Goal: Transaction & Acquisition: Purchase product/service

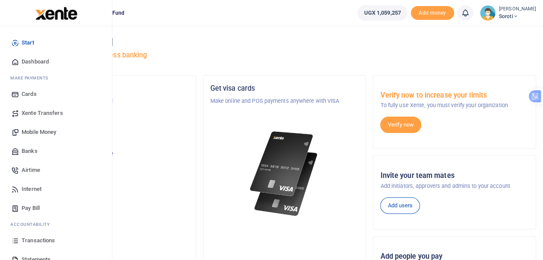
click at [36, 60] on span "Dashboard" at bounding box center [35, 61] width 27 height 9
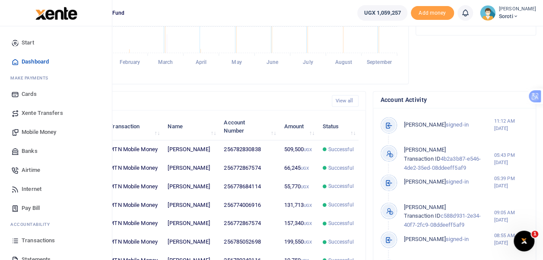
click at [34, 131] on span "Mobile Money" at bounding box center [39, 132] width 35 height 9
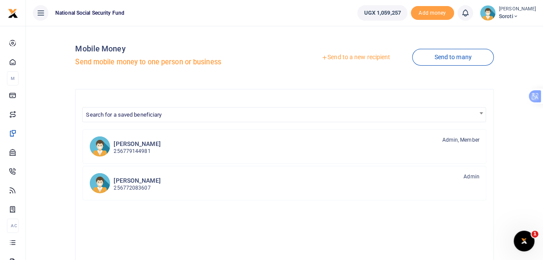
click at [340, 58] on link "Send to a new recipient" at bounding box center [355, 58] width 113 height 16
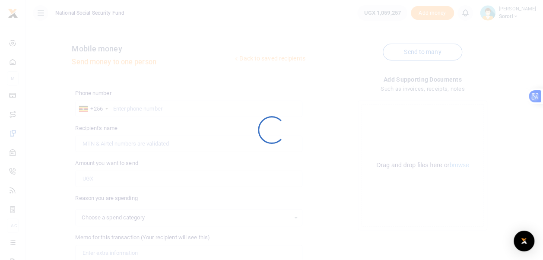
select select
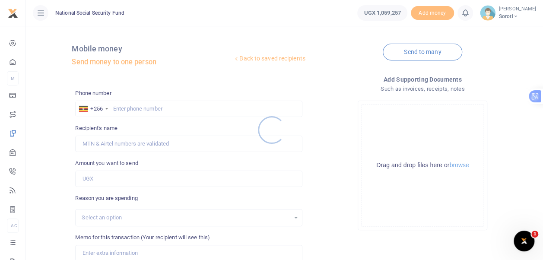
click at [126, 109] on div at bounding box center [271, 130] width 543 height 260
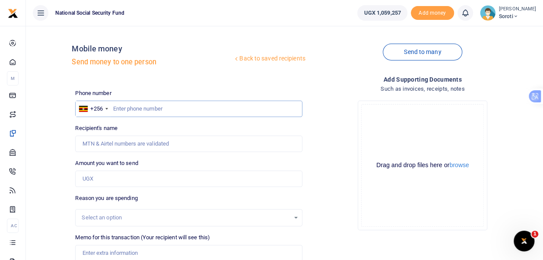
click at [125, 106] on input "text" at bounding box center [188, 109] width 227 height 16
type input "0774006916"
type input "[PERSON_NAME]"
type input "0774006916"
click at [94, 180] on input "Amount you want to send" at bounding box center [188, 179] width 227 height 16
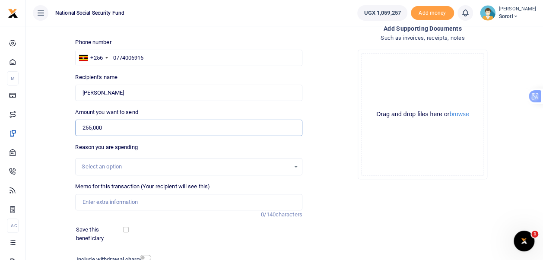
scroll to position [86, 0]
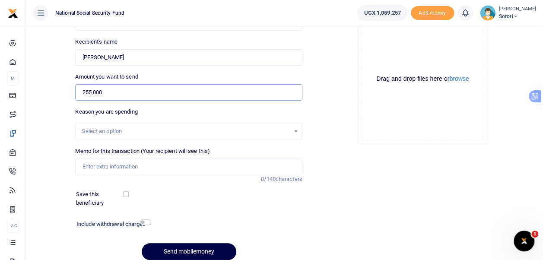
type input "255,000"
click at [115, 167] on input "Memo for this transaction (Your recipient will see this)" at bounding box center [188, 166] width 227 height 16
type input "Payment of Break Fast for staff during customer connect week"
click at [127, 194] on input "checkbox" at bounding box center [126, 194] width 6 height 6
checkbox input "true"
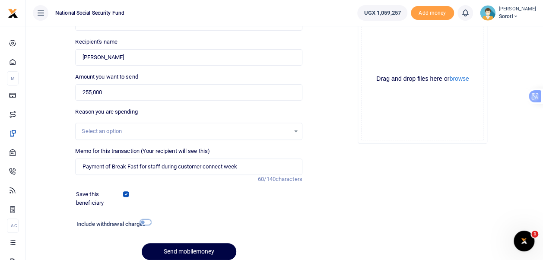
click at [148, 221] on input "checkbox" at bounding box center [145, 222] width 11 height 6
checkbox input "true"
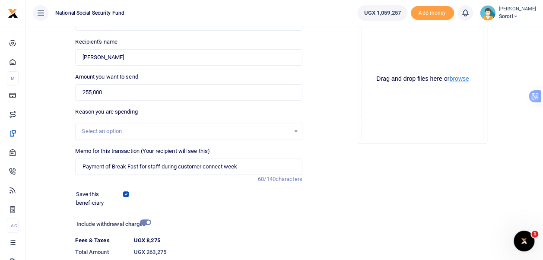
click at [463, 77] on button "browse" at bounding box center [458, 79] width 19 height 6
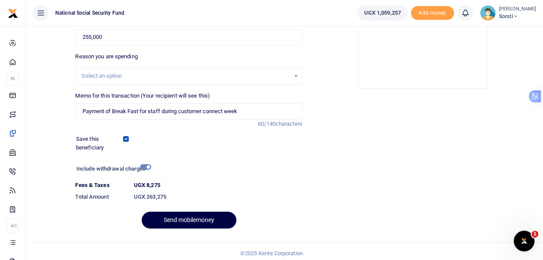
scroll to position [145, 0]
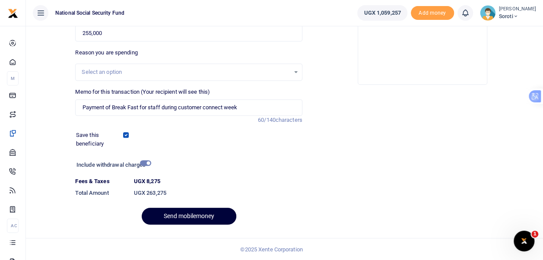
click at [201, 217] on button "Send mobilemoney" at bounding box center [189, 216] width 95 height 17
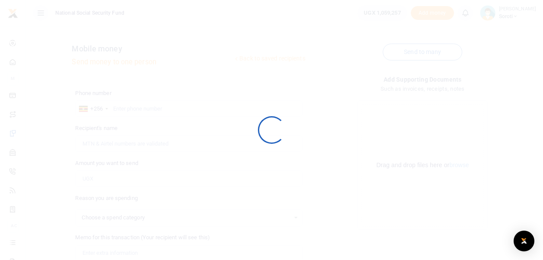
scroll to position [122, 0]
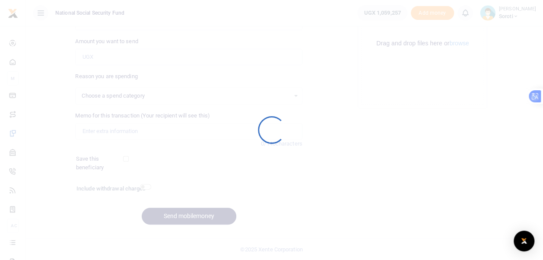
select select
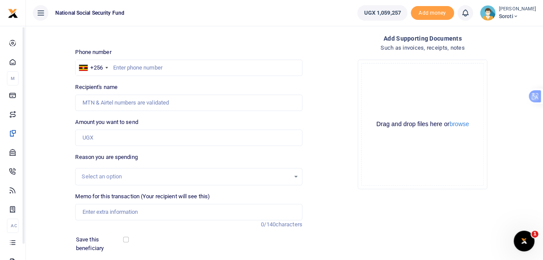
scroll to position [35, 0]
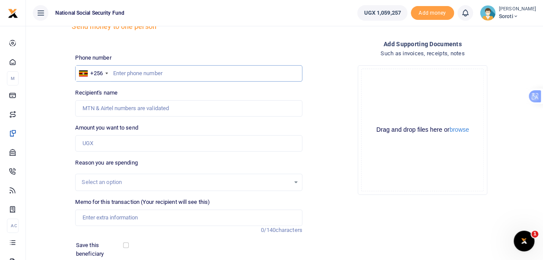
click at [131, 76] on input "text" at bounding box center [188, 73] width 227 height 16
type input "0772867574"
type input "[PERSON_NAME]"
type input "0772867574"
click at [101, 145] on input "Amount you want to send" at bounding box center [188, 143] width 227 height 16
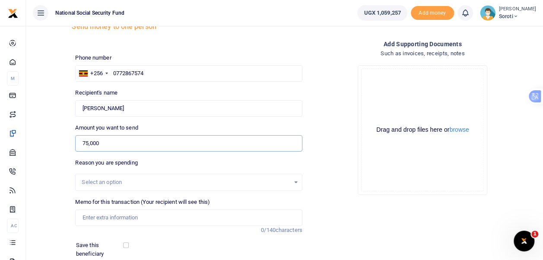
type input "75,000"
click at [108, 219] on input "Memo for this transaction (Your recipient will see this)" at bounding box center [188, 217] width 227 height 16
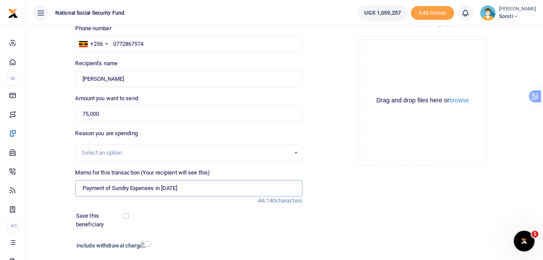
scroll to position [122, 0]
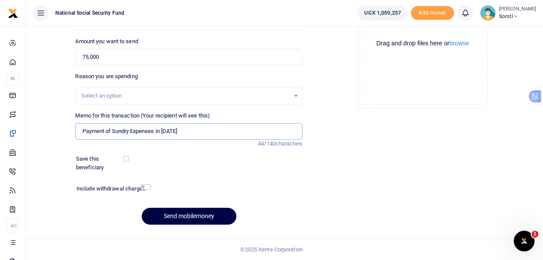
type input "Payment of Sundry Expenses in September 2025"
click at [125, 159] on input "checkbox" at bounding box center [126, 159] width 6 height 6
checkbox input "true"
click at [143, 185] on input "checkbox" at bounding box center [145, 187] width 11 height 6
checkbox input "true"
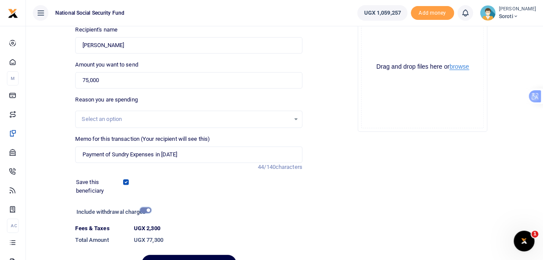
scroll to position [86, 0]
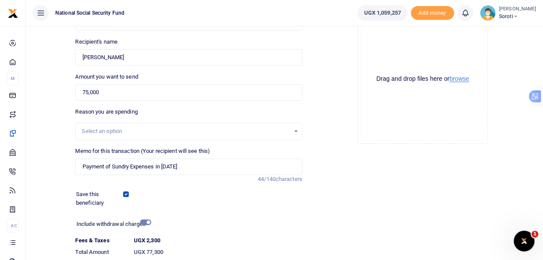
click at [459, 79] on button "browse" at bounding box center [458, 79] width 19 height 6
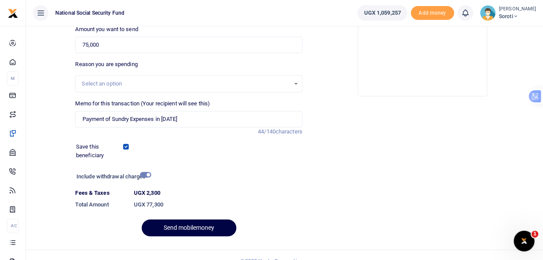
scroll to position [145, 0]
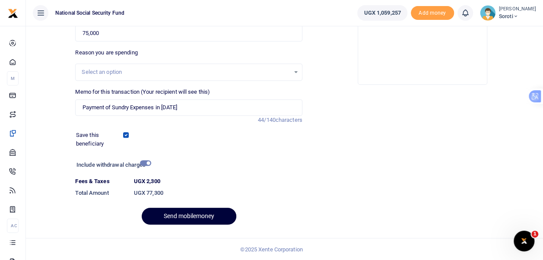
click at [191, 218] on button "Send mobilemoney" at bounding box center [189, 216] width 95 height 17
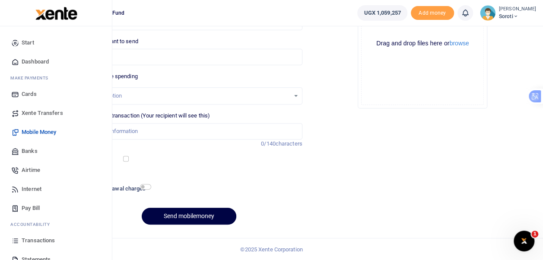
click at [34, 60] on span "Dashboard" at bounding box center [35, 61] width 27 height 9
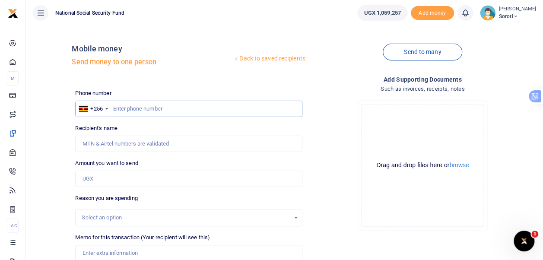
click at [170, 109] on input "text" at bounding box center [188, 109] width 227 height 16
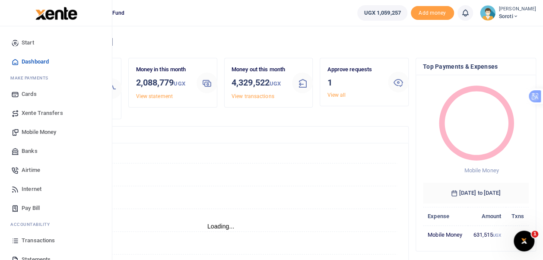
click at [30, 61] on span "Dashboard" at bounding box center [35, 61] width 27 height 9
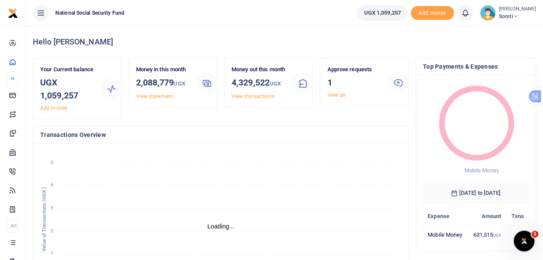
scroll to position [7, 7]
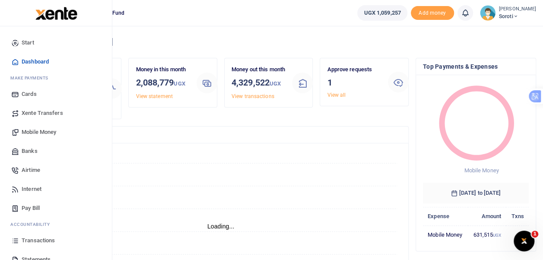
click at [37, 131] on span "Mobile Money" at bounding box center [39, 132] width 35 height 9
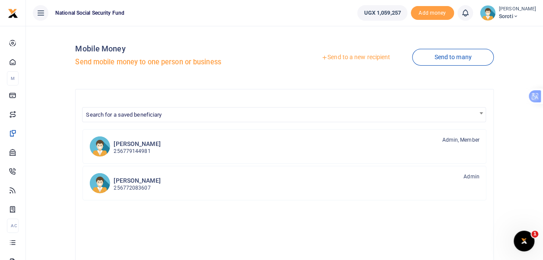
click at [343, 54] on link "Send to a new recipient" at bounding box center [355, 58] width 113 height 16
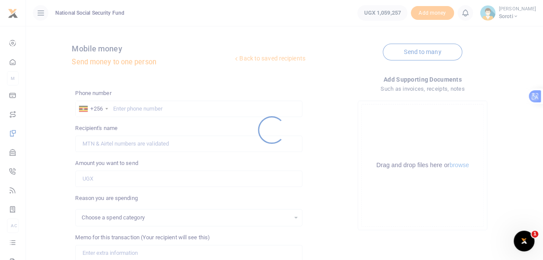
select select
click at [115, 108] on div at bounding box center [271, 130] width 543 height 260
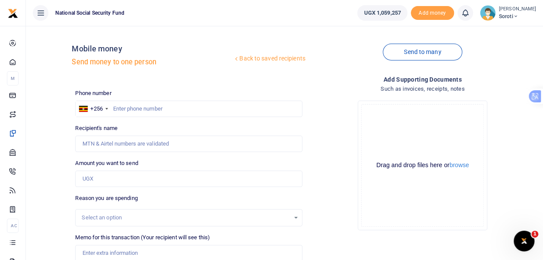
click at [115, 106] on div at bounding box center [271, 130] width 543 height 260
click at [115, 106] on input "text" at bounding box center [188, 109] width 227 height 16
type input "0774000691"
type input "Deus Twikiirize"
type input "07740006916"
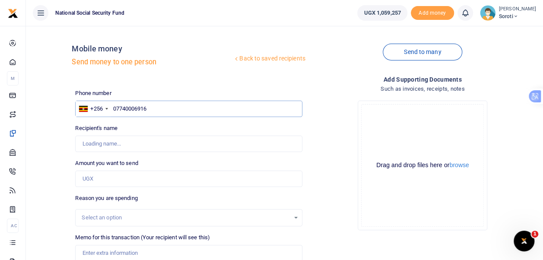
type input "07740006916"
click at [102, 178] on input "Amount you want to send" at bounding box center [188, 179] width 227 height 16
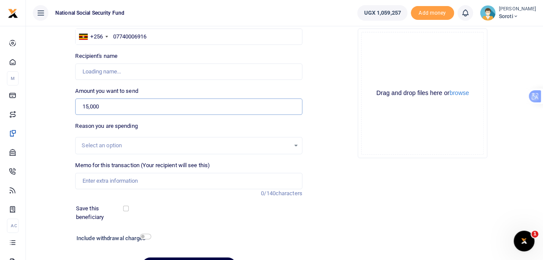
scroll to position [86, 0]
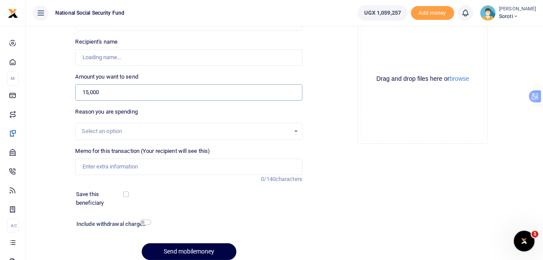
type input "15,000"
click at [111, 169] on input "Memo for this transaction (Your recipient will see this)" at bounding box center [188, 166] width 227 height 16
type input "Payment of Break fast for staff in Office"
click at [123, 192] on input "checkbox" at bounding box center [126, 194] width 6 height 6
checkbox input "true"
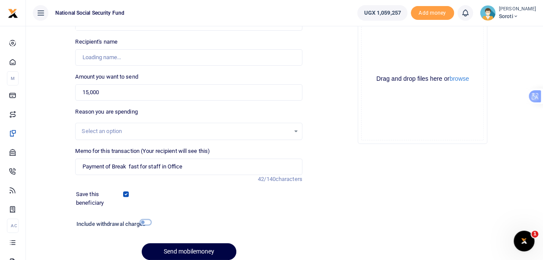
click at [144, 224] on input "checkbox" at bounding box center [145, 222] width 11 height 6
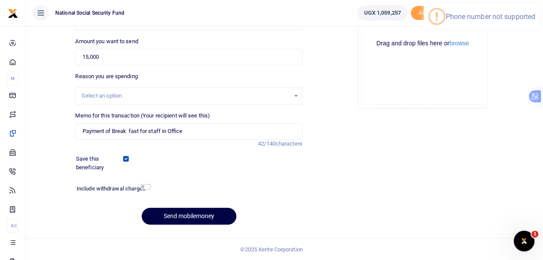
click at [332, 188] on div "Add supporting Documents Such as invoices, receipts, notes Drop your files here…" at bounding box center [423, 92] width 234 height 278
click at [298, 185] on div "Include withdrawal charges" at bounding box center [189, 190] width 233 height 14
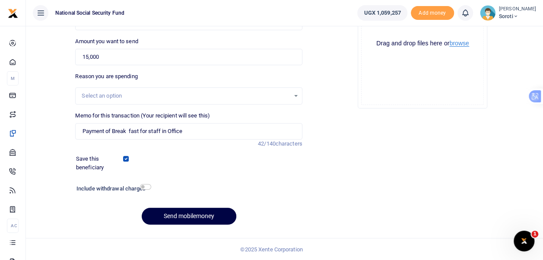
click at [463, 43] on button "browse" at bounding box center [458, 43] width 19 height 6
click at [204, 213] on button "Send mobilemoney" at bounding box center [189, 216] width 95 height 17
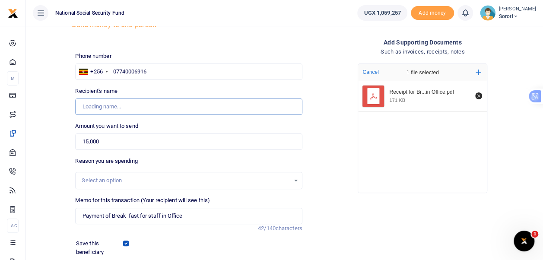
scroll to position [86, 0]
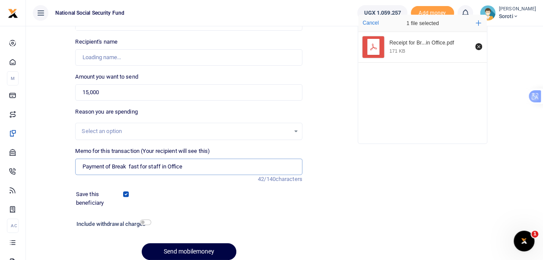
click at [191, 166] on input "Payment of Break fast for staff in Office" at bounding box center [188, 166] width 227 height 16
click at [145, 222] on input "checkbox" at bounding box center [145, 222] width 11 height 6
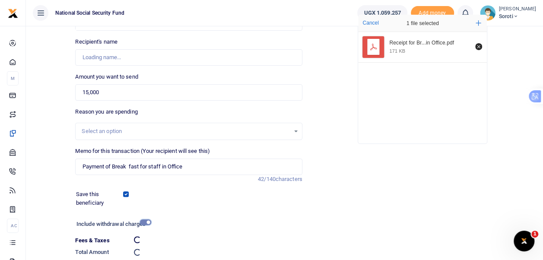
checkbox input "false"
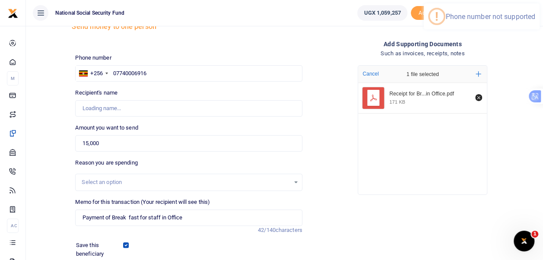
scroll to position [0, 0]
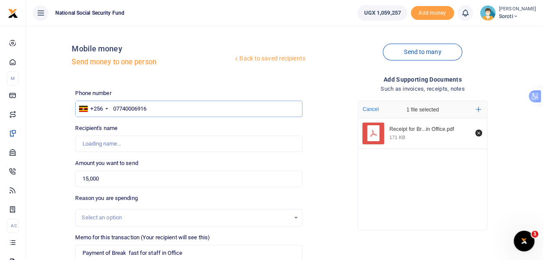
click at [152, 107] on input "07740006916" at bounding box center [188, 109] width 227 height 16
type input "0"
type input "0774006916"
type input "Cissy Iyegel"
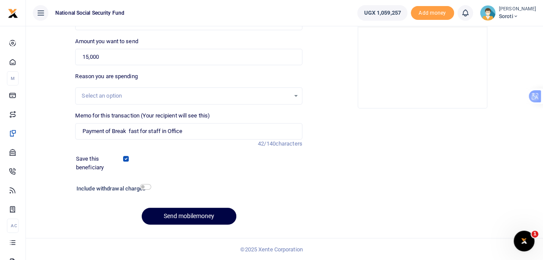
type input "0774006916"
click at [145, 187] on input "checkbox" at bounding box center [145, 187] width 11 height 6
checkbox input "true"
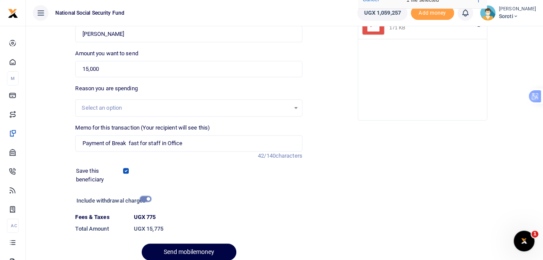
scroll to position [145, 0]
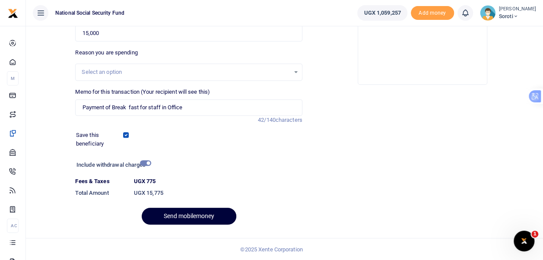
click at [207, 215] on button "Send mobilemoney" at bounding box center [189, 216] width 95 height 17
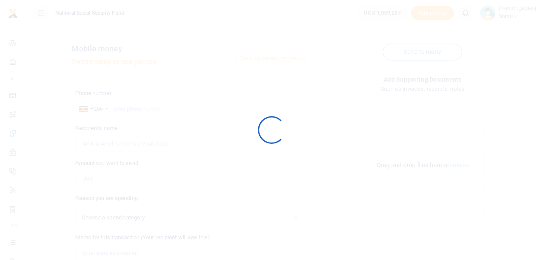
scroll to position [122, 0]
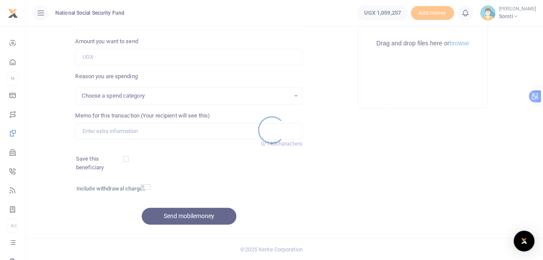
select select
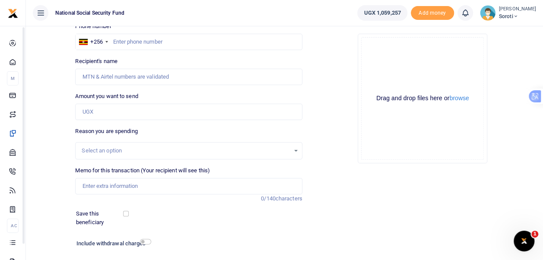
scroll to position [35, 0]
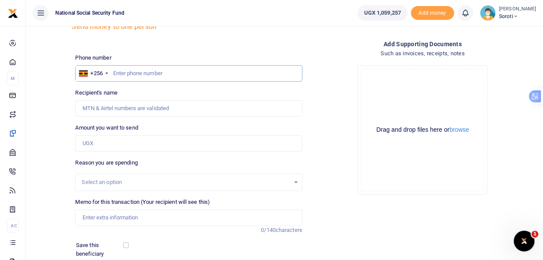
click at [118, 74] on input "text" at bounding box center [188, 73] width 227 height 16
type input "0774006916"
type input "Cissy Iyegel"
type input "0774006916"
click at [96, 145] on input "Amount you want to send" at bounding box center [188, 143] width 227 height 16
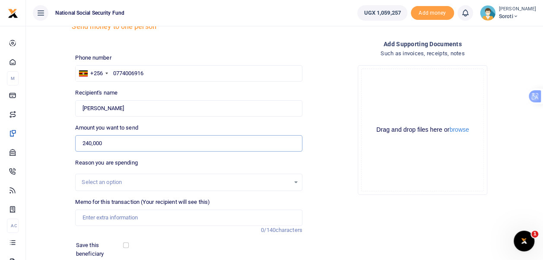
type input "240,000"
click at [103, 181] on div "Select an option" at bounding box center [186, 182] width 208 height 9
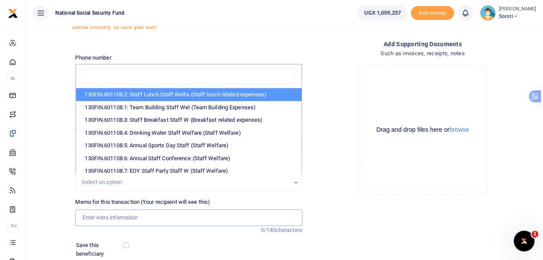
click at [104, 218] on input "Memo for this transaction (Your recipient will see this)" at bounding box center [188, 217] width 227 height 16
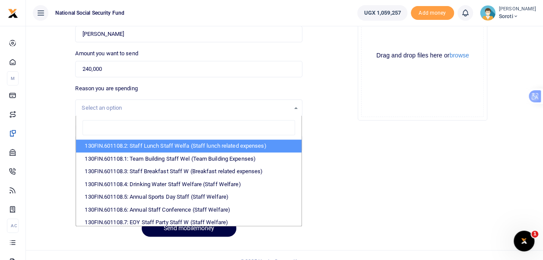
scroll to position [122, 0]
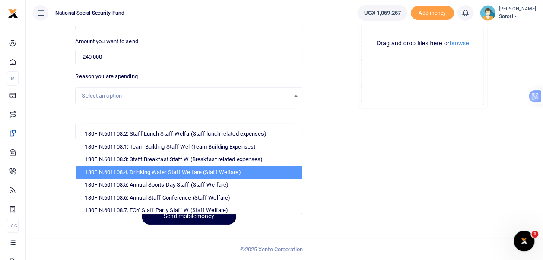
click at [384, 159] on div "Add supporting Documents Such as invoices, receipts, notes Drop your files here…" at bounding box center [423, 92] width 234 height 278
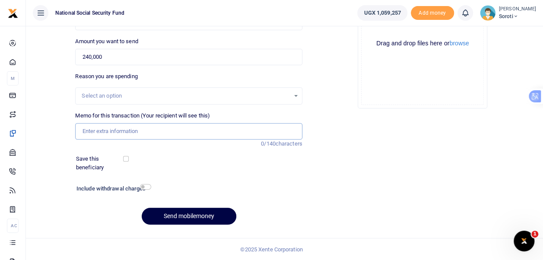
click at [93, 131] on input "Memo for this transaction (Your recipient will see this)" at bounding box center [188, 131] width 227 height 16
type input "Payment of Break fast during Customer Connect Week in September 2025"
click at [124, 159] on input "checkbox" at bounding box center [126, 159] width 6 height 6
checkbox input "true"
click at [144, 186] on input "checkbox" at bounding box center [145, 187] width 11 height 6
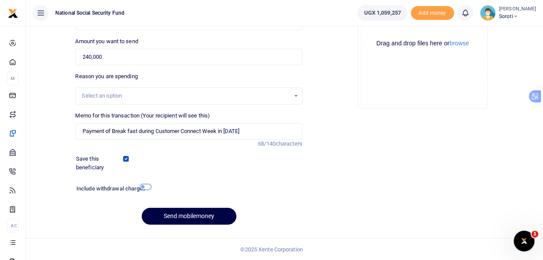
checkbox input "true"
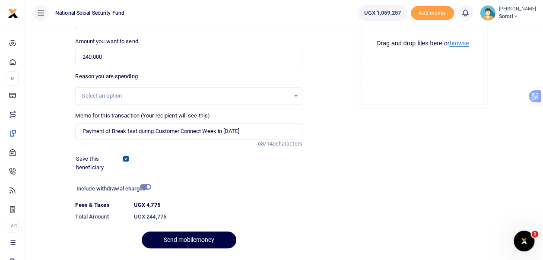
click at [463, 42] on button "browse" at bounding box center [458, 43] width 19 height 6
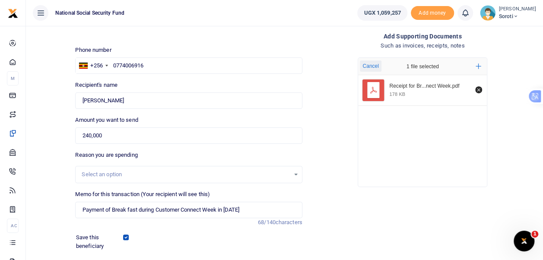
scroll to position [130, 0]
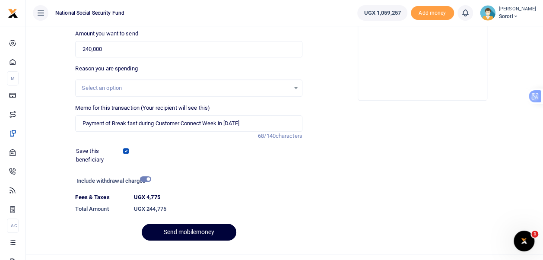
click at [205, 235] on button "Send mobilemoney" at bounding box center [189, 232] width 95 height 17
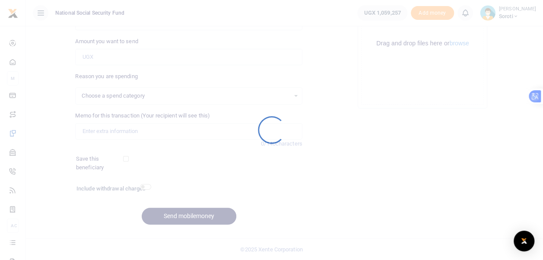
select select
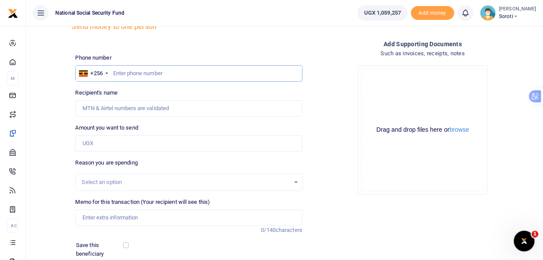
click at [128, 69] on input "text" at bounding box center [188, 73] width 227 height 16
type input "0772867574"
type input "[PERSON_NAME]"
type input "0772867574"
click at [95, 142] on input "Amount you want to send" at bounding box center [188, 143] width 227 height 16
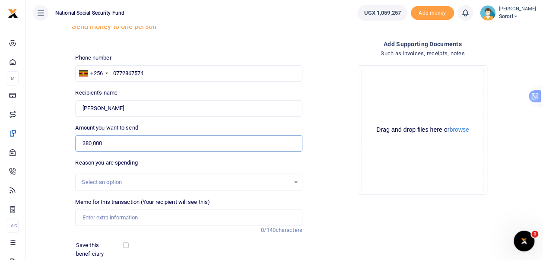
type input "380,000"
click at [117, 221] on input "Memo for this transaction (Your recipient will see this)" at bounding box center [188, 217] width 227 height 16
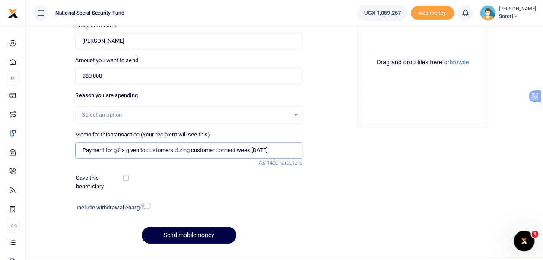
scroll to position [122, 0]
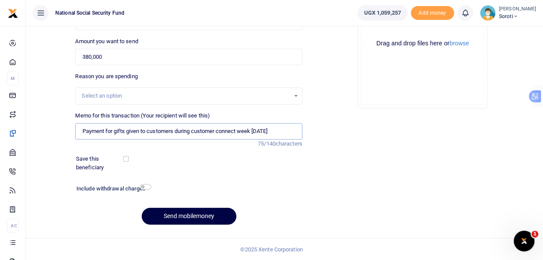
type input "Payment for gifts given to customers during customer connect week [DATE]"
click at [127, 160] on input "checkbox" at bounding box center [126, 159] width 6 height 6
checkbox input "true"
click at [144, 187] on input "checkbox" at bounding box center [145, 187] width 11 height 6
checkbox input "true"
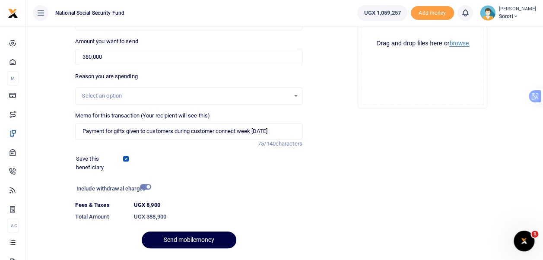
click at [458, 44] on button "browse" at bounding box center [458, 43] width 19 height 6
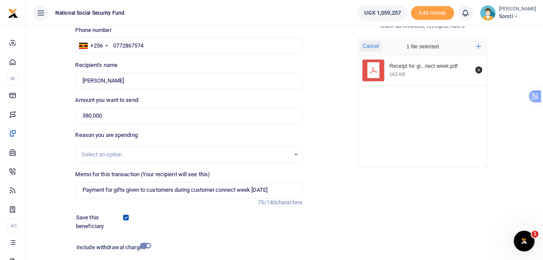
scroll to position [145, 0]
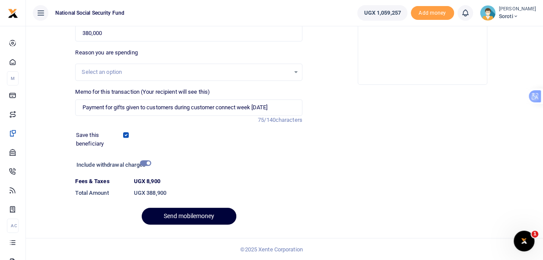
click at [208, 213] on button "Send mobilemoney" at bounding box center [189, 216] width 95 height 17
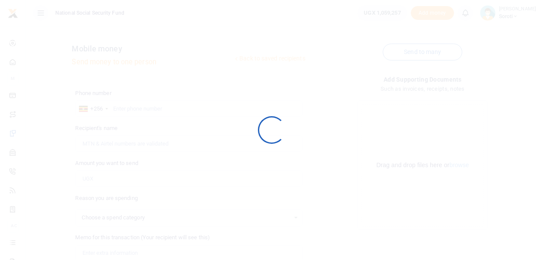
scroll to position [122, 0]
select select
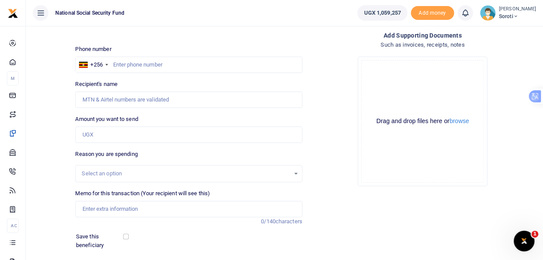
scroll to position [35, 0]
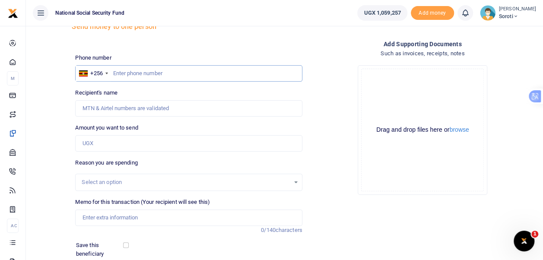
click at [120, 73] on input "text" at bounding box center [188, 73] width 227 height 16
type input "0760086912"
type input "[PERSON_NAME]"
type input "0760086912"
click at [98, 144] on input "Amount you want to send" at bounding box center [188, 143] width 227 height 16
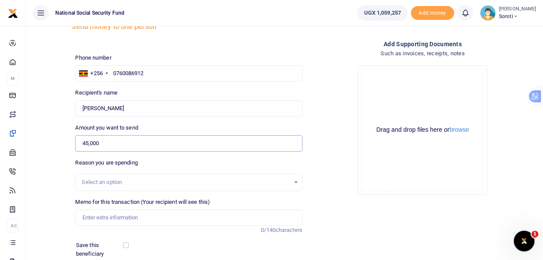
type input "45,000"
click at [355, 199] on div "Drop your files here Drag and drop files here or browse Powered by Uppy" at bounding box center [422, 129] width 227 height 143
click at [102, 218] on input "Memo for this transaction (Your recipient will see this)" at bounding box center [188, 217] width 227 height 16
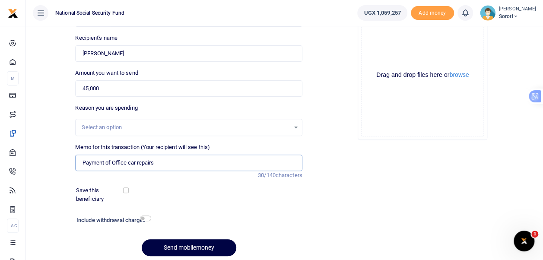
scroll to position [122, 0]
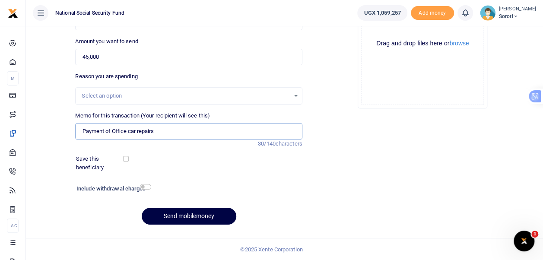
type input "Payment of Office car repairs"
drag, startPoint x: 124, startPoint y: 160, endPoint x: 128, endPoint y: 164, distance: 5.8
click at [126, 162] on div "Save this beneficiary" at bounding box center [184, 163] width 222 height 17
drag, startPoint x: 143, startPoint y: 185, endPoint x: 186, endPoint y: 174, distance: 43.6
click at [145, 185] on input "checkbox" at bounding box center [145, 187] width 11 height 6
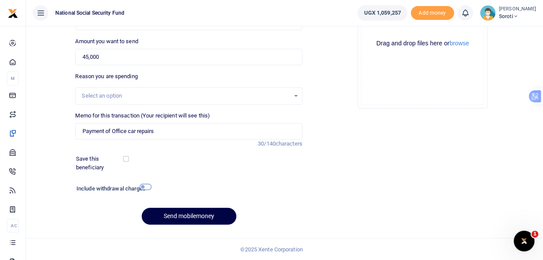
checkbox input "true"
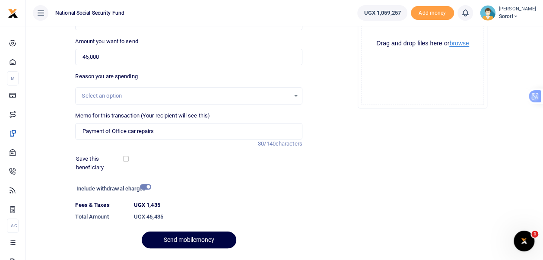
click at [459, 44] on button "browse" at bounding box center [458, 43] width 19 height 6
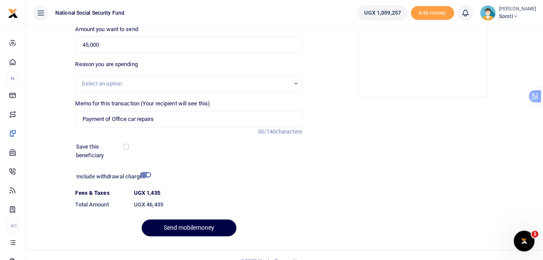
scroll to position [145, 0]
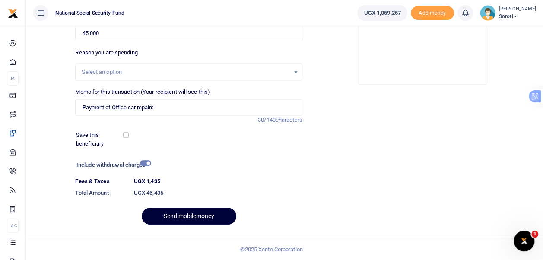
click at [196, 217] on button "Send mobilemoney" at bounding box center [189, 216] width 95 height 17
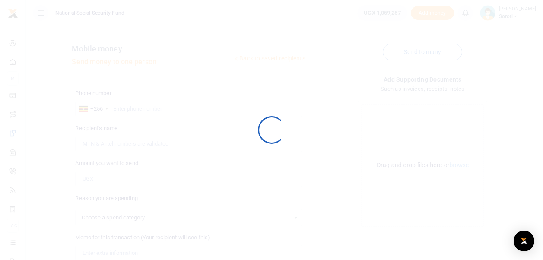
scroll to position [122, 0]
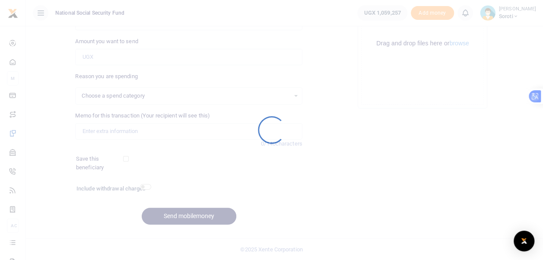
select select
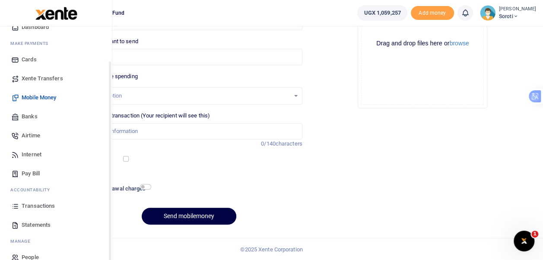
scroll to position [48, 0]
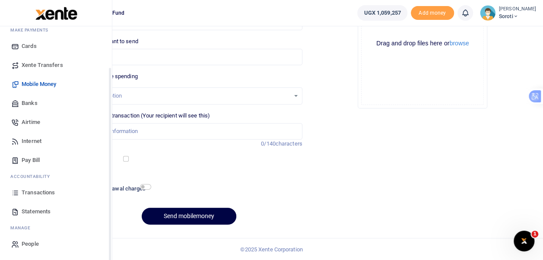
click at [32, 160] on span "Pay Bill" at bounding box center [31, 160] width 18 height 9
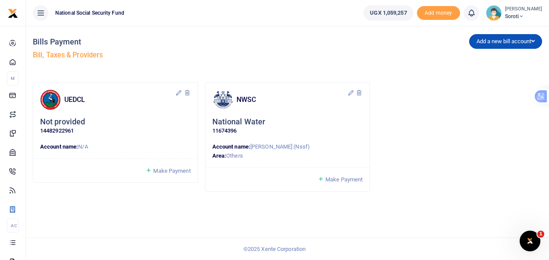
click at [340, 180] on span "Make Payment" at bounding box center [343, 179] width 37 height 6
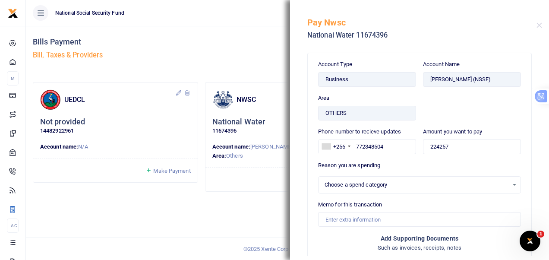
select select
click at [330, 180] on div "Select an option" at bounding box center [420, 184] width 202 height 9
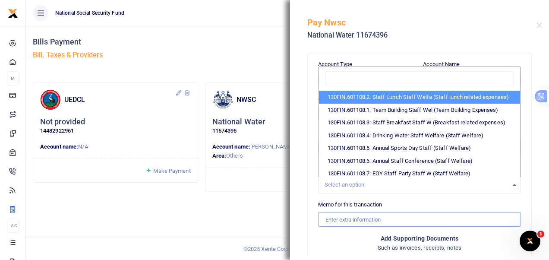
click at [339, 219] on input "Memo for this transaction" at bounding box center [419, 219] width 203 height 15
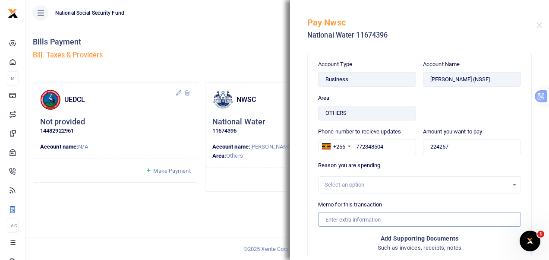
click at [339, 219] on input "Memo for this transaction" at bounding box center [419, 219] width 203 height 15
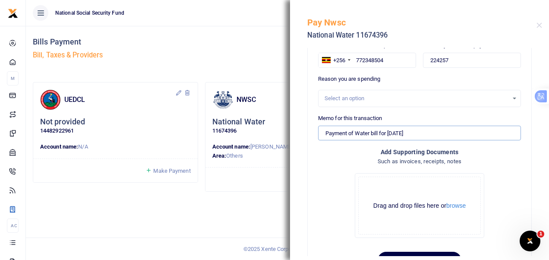
scroll to position [118, 0]
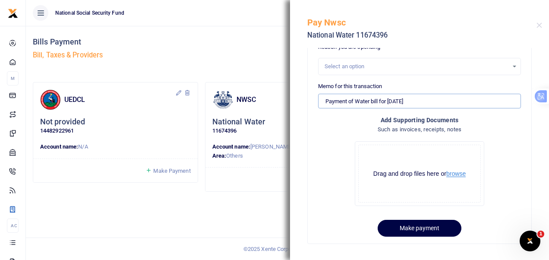
type input "Payment of Water bill for [DATE]"
click at [453, 174] on button "browse" at bounding box center [455, 174] width 19 height 6
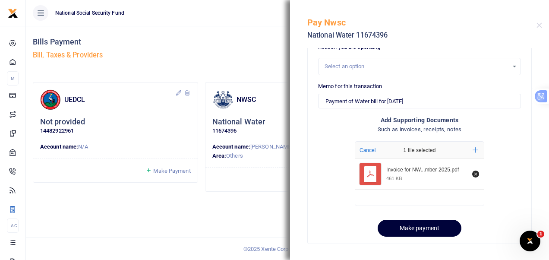
click at [407, 228] on button "Make payment" at bounding box center [420, 228] width 84 height 17
